Goal: Information Seeking & Learning: Learn about a topic

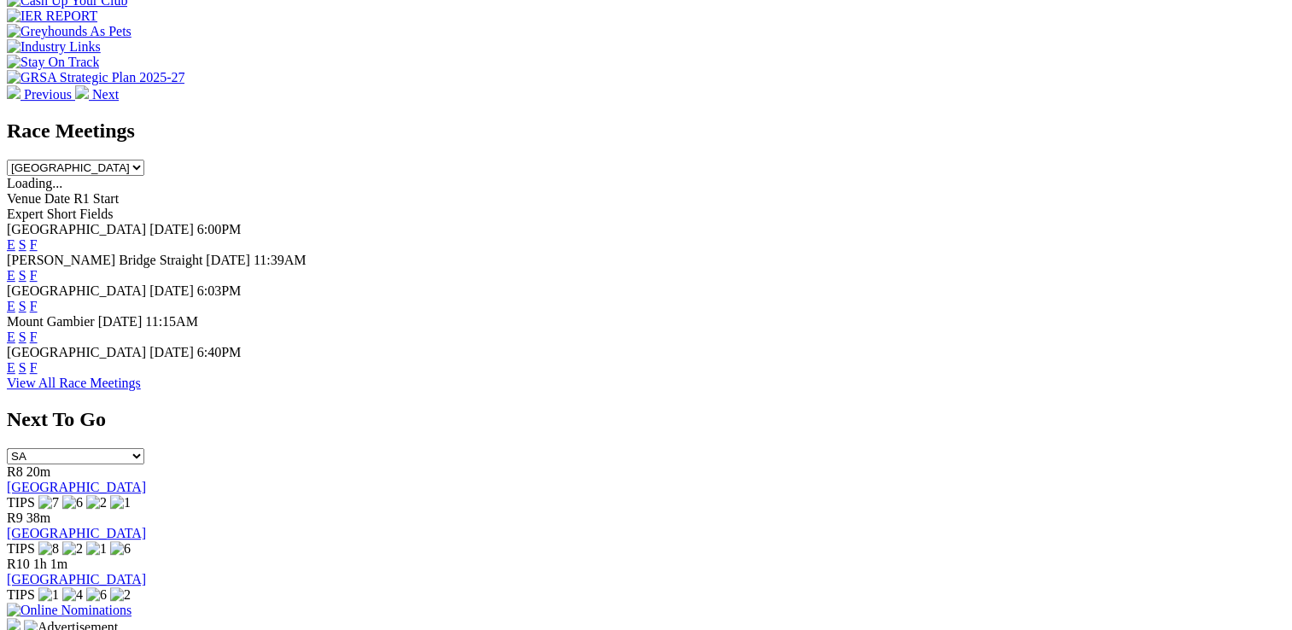
scroll to position [598, 0]
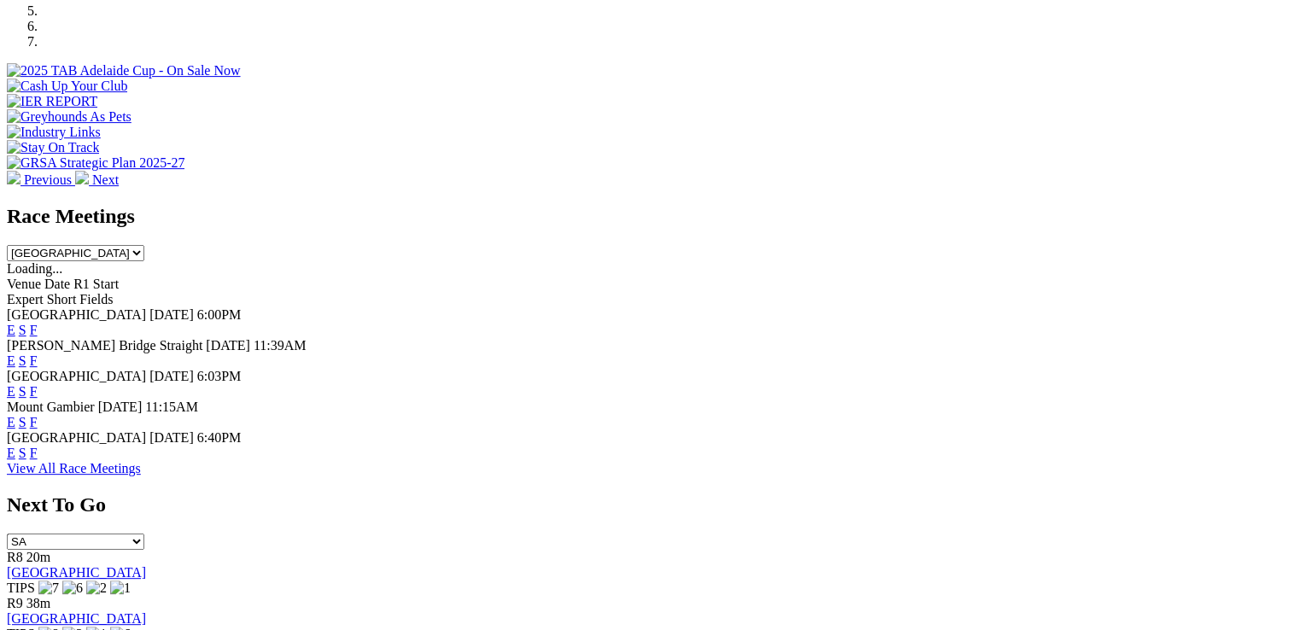
click at [146, 565] on link "[GEOGRAPHIC_DATA]" at bounding box center [76, 572] width 139 height 15
